Goal: Task Accomplishment & Management: Complete application form

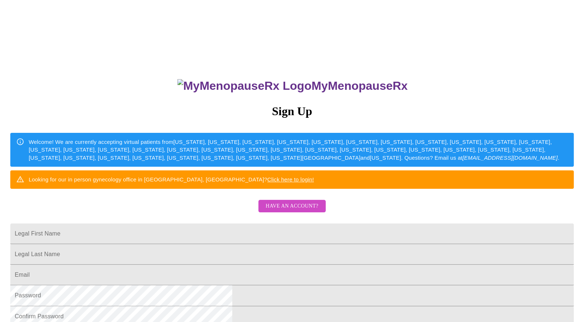
click at [287, 211] on span "Have an account?" at bounding box center [291, 206] width 53 height 9
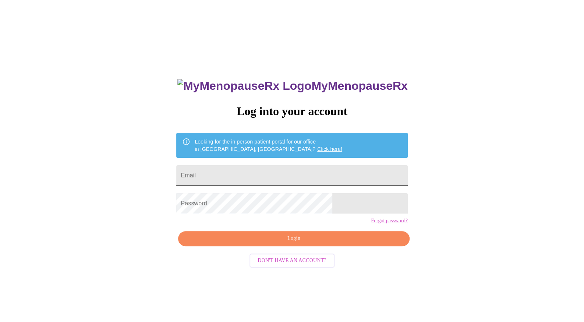
click at [226, 174] on input "Email" at bounding box center [291, 175] width 231 height 21
type input "[EMAIL_ADDRESS][DOMAIN_NAME]"
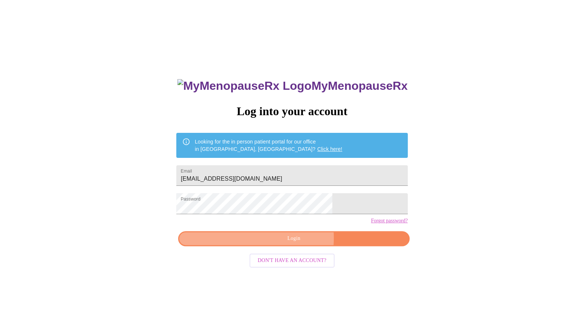
click at [275, 243] on span "Login" at bounding box center [293, 238] width 214 height 9
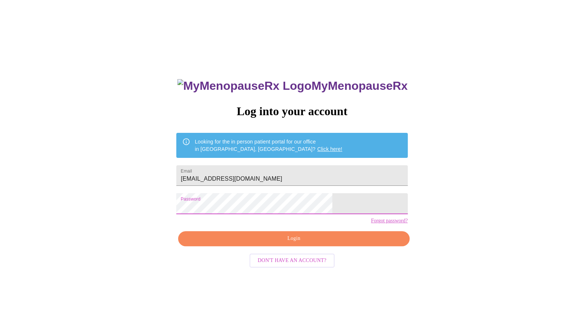
click at [154, 219] on div "MyMenopauseRx Log into your account Looking for the in person patient portal fo…" at bounding box center [292, 196] width 578 height 386
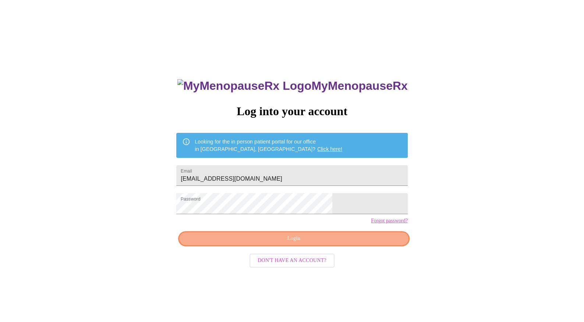
click at [354, 243] on span "Login" at bounding box center [293, 238] width 214 height 9
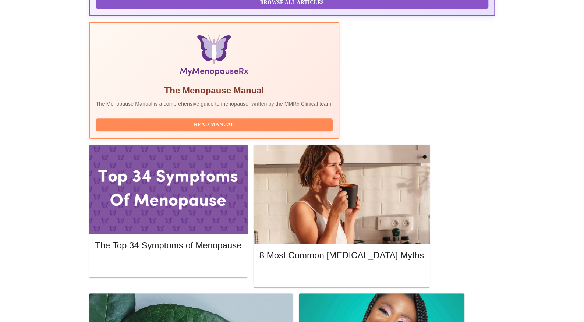
scroll to position [231, 0]
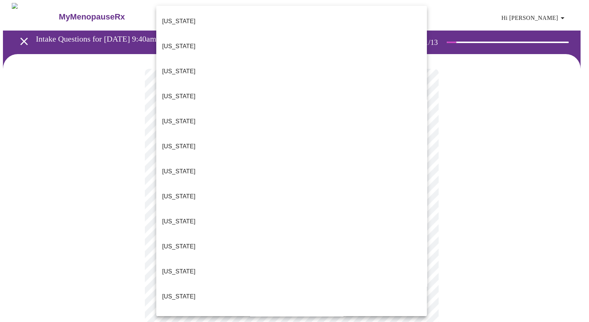
click at [185, 309] on li "[US_STATE]" at bounding box center [291, 321] width 271 height 25
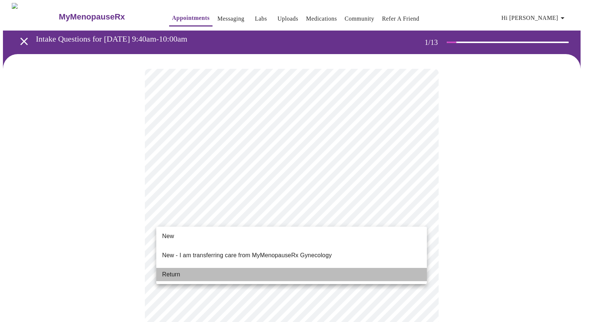
click at [179, 270] on span "Return" at bounding box center [171, 274] width 18 height 9
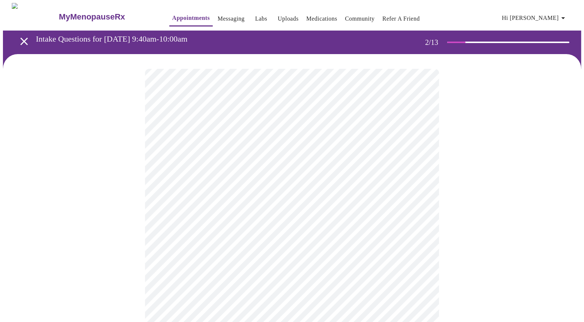
click at [237, 155] on body "MyMenopauseRx Appointments Messaging Labs Uploads Medications Community Refer a…" at bounding box center [292, 225] width 578 height 445
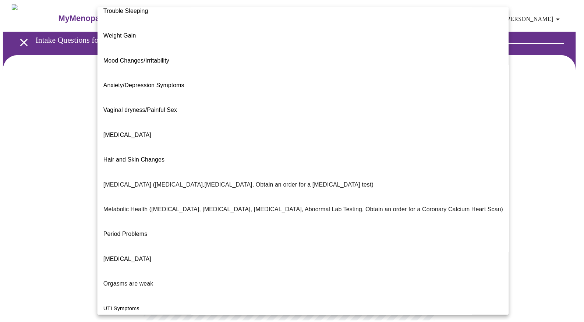
scroll to position [66, 0]
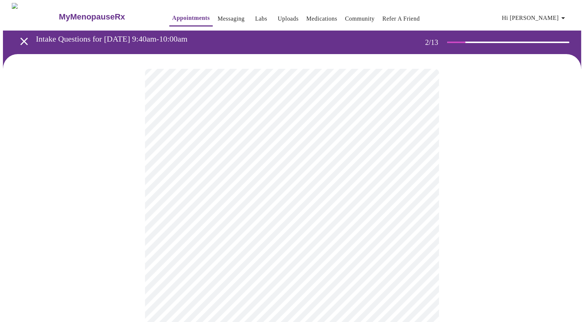
click at [185, 224] on body "MyMenopauseRx Appointments Messaging Labs Uploads Medications Community Refer a…" at bounding box center [292, 223] width 578 height 441
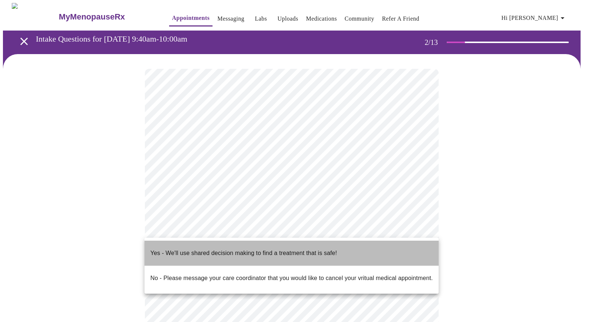
click at [173, 249] on p "Yes - We'll use shared decision making to find a treatment that is safe!" at bounding box center [243, 253] width 186 height 9
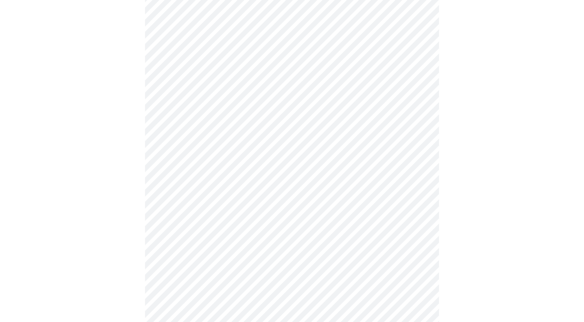
scroll to position [110, 0]
